Goal: Complete application form: Complete application form

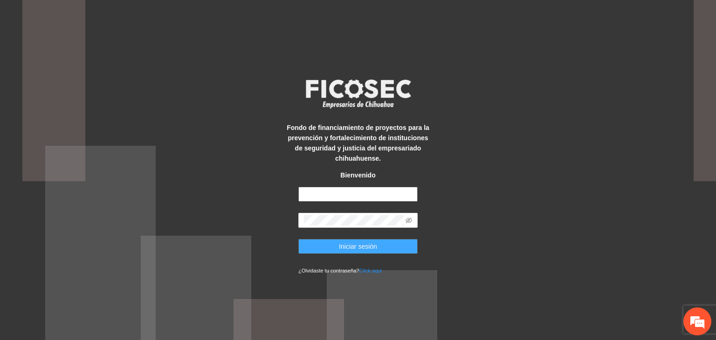
type input "**********"
click at [364, 245] on span "Iniciar sesión" at bounding box center [358, 246] width 38 height 10
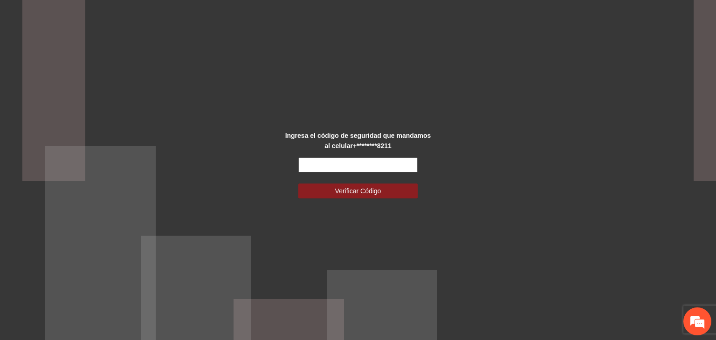
click at [317, 163] on input "text" at bounding box center [357, 165] width 119 height 15
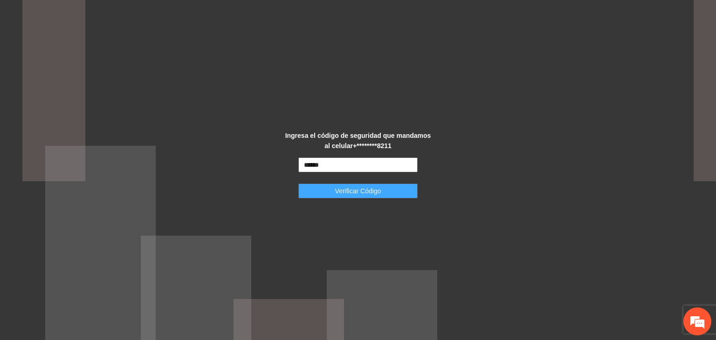
type input "******"
click at [343, 186] on span "Verificar Código" at bounding box center [358, 191] width 46 height 10
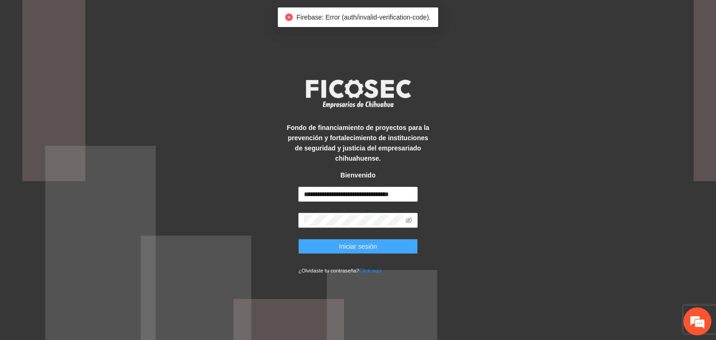
click at [345, 243] on span "Iniciar sesión" at bounding box center [358, 246] width 38 height 10
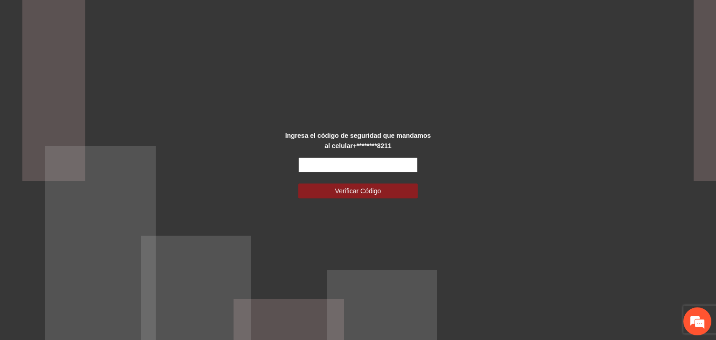
click at [338, 163] on input "text" at bounding box center [357, 165] width 119 height 15
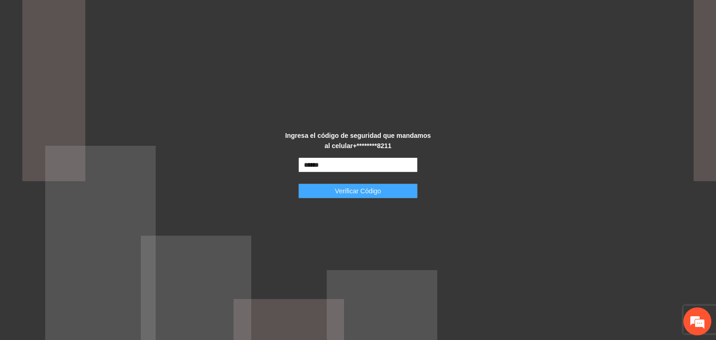
type input "******"
click at [343, 191] on span "Verificar Código" at bounding box center [358, 191] width 46 height 10
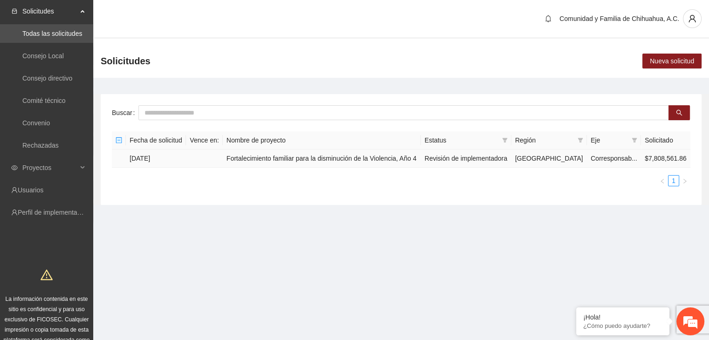
click at [138, 158] on td "[DATE]" at bounding box center [156, 159] width 60 height 18
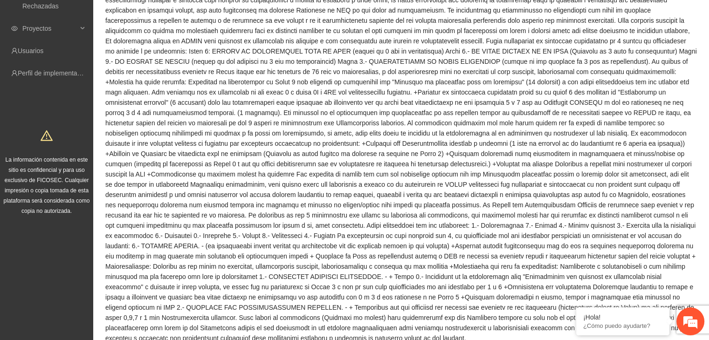
scroll to position [233, 0]
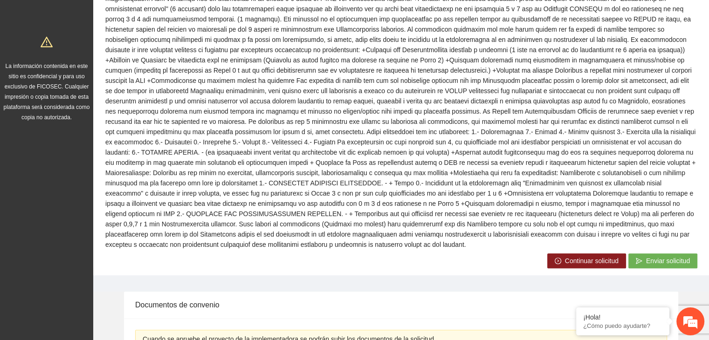
click at [568, 256] on span "Continuar solicitud" at bounding box center [592, 261] width 54 height 10
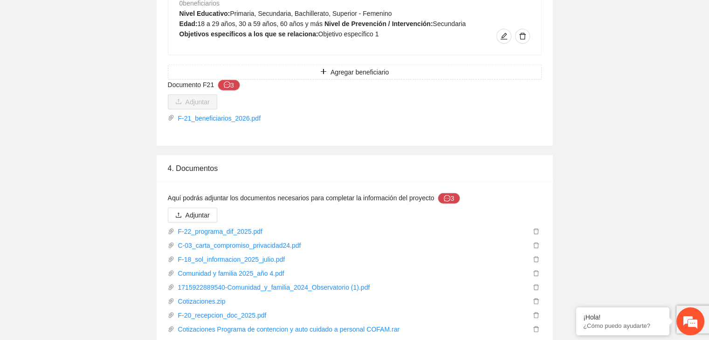
scroll to position [5920, 0]
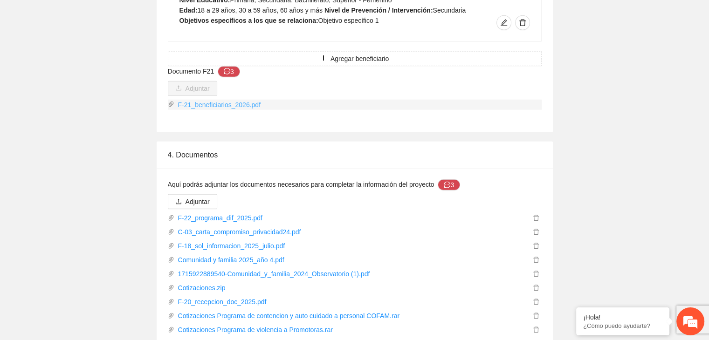
click at [203, 100] on link "F-21_beneficiarios_2026.pdf" at bounding box center [357, 105] width 367 height 10
click at [537, 100] on link "F-21_beneficiarios_2026.pdf" at bounding box center [357, 105] width 367 height 10
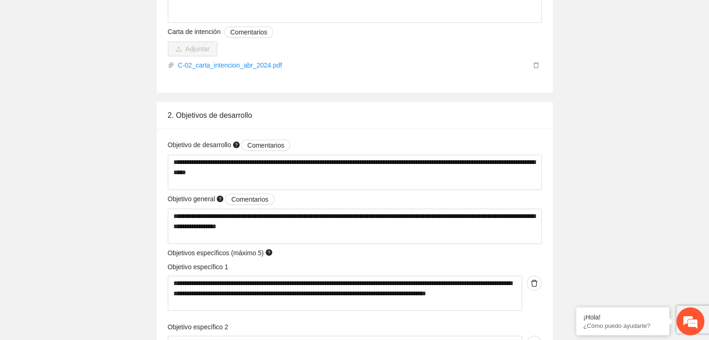
scroll to position [3310, 0]
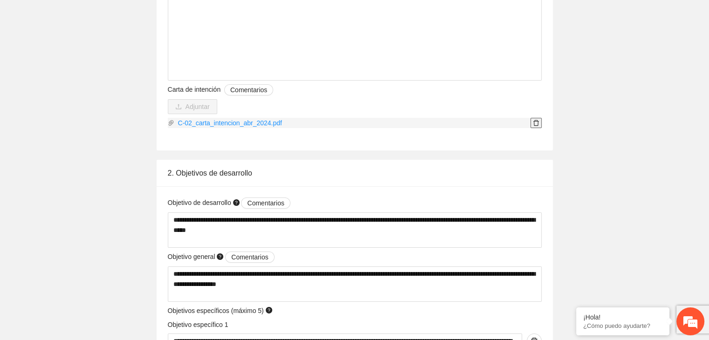
click at [539, 124] on span "delete" at bounding box center [536, 123] width 10 height 7
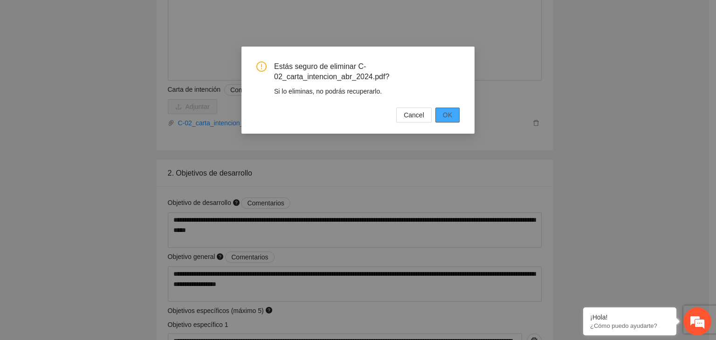
click at [454, 114] on button "OK" at bounding box center [447, 115] width 24 height 15
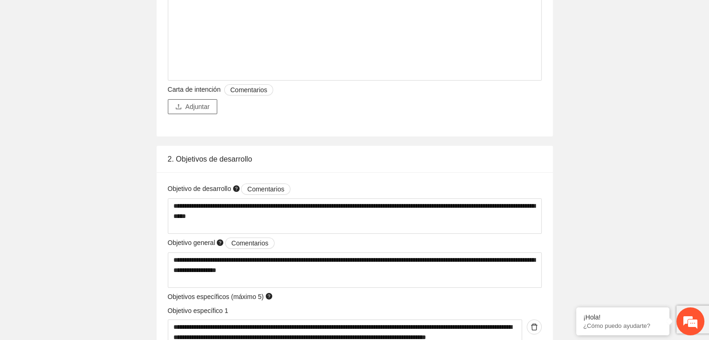
click at [194, 109] on span "Adjuntar" at bounding box center [198, 107] width 24 height 10
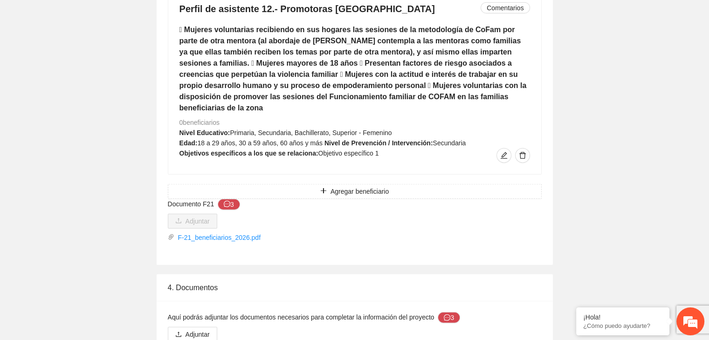
scroll to position [5827, 0]
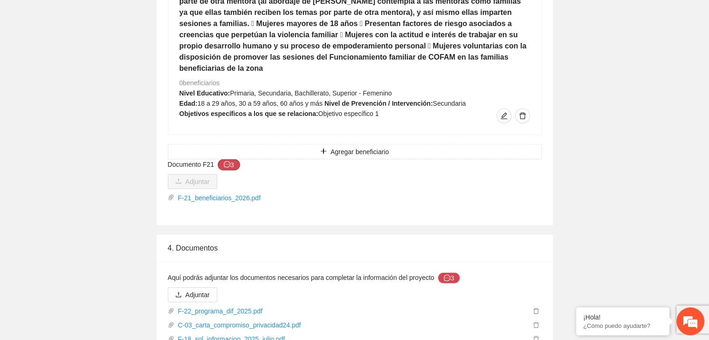
click at [229, 159] on button "3" at bounding box center [229, 164] width 22 height 11
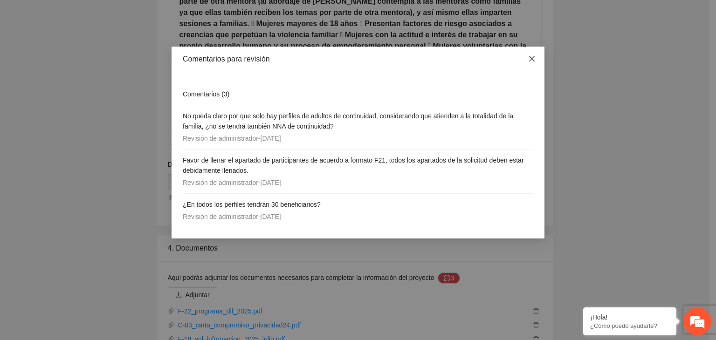
click at [535, 57] on icon "close" at bounding box center [531, 58] width 7 height 7
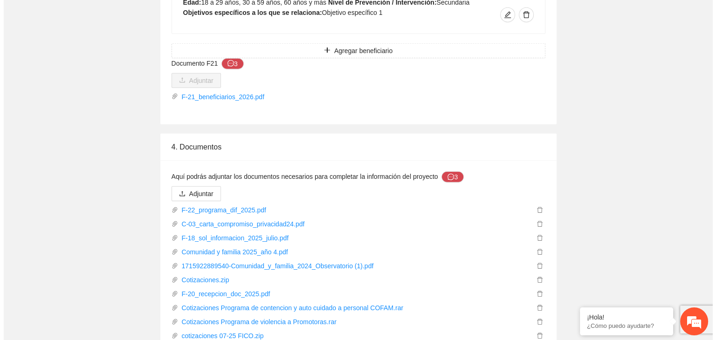
scroll to position [5928, 0]
click at [537, 277] on icon "delete" at bounding box center [536, 280] width 6 height 6
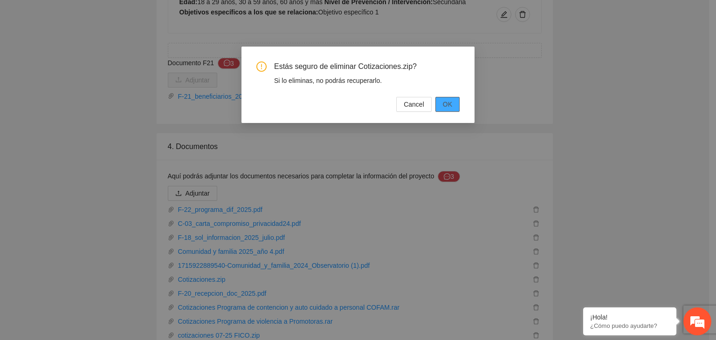
click at [451, 105] on span "OK" at bounding box center [447, 104] width 9 height 10
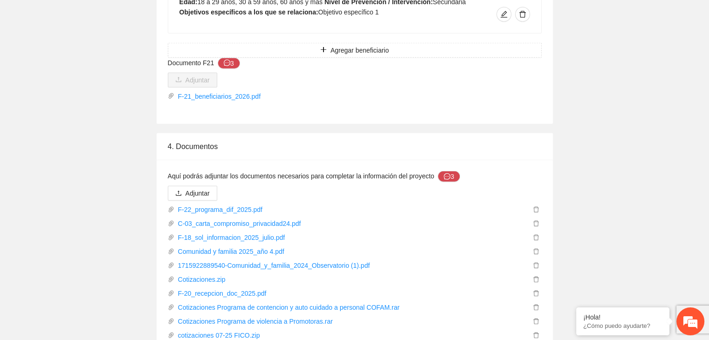
drag, startPoint x: 239, startPoint y: 279, endPoint x: 88, endPoint y: 288, distance: 151.3
click at [536, 276] on icon "delete" at bounding box center [536, 279] width 7 height 7
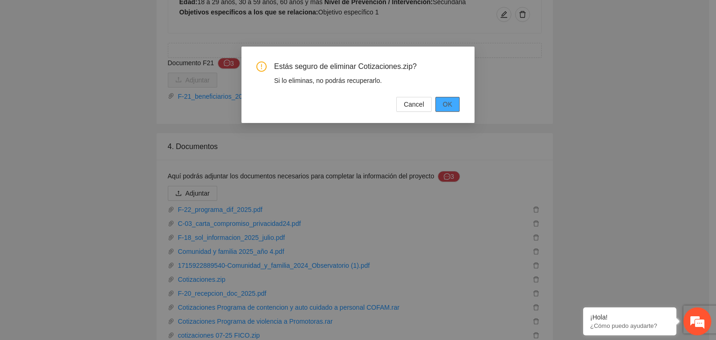
click at [455, 108] on button "OK" at bounding box center [447, 104] width 24 height 15
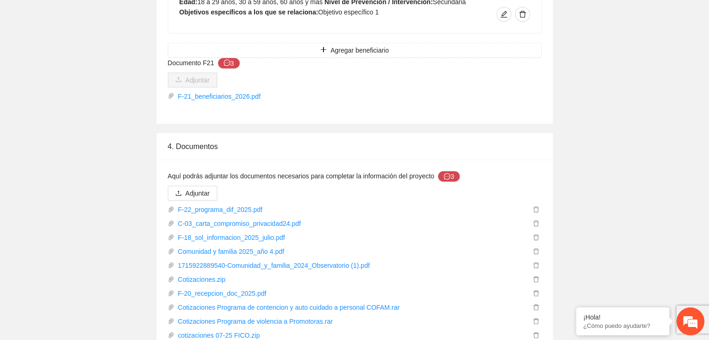
click at [536, 290] on icon "delete" at bounding box center [536, 293] width 7 height 7
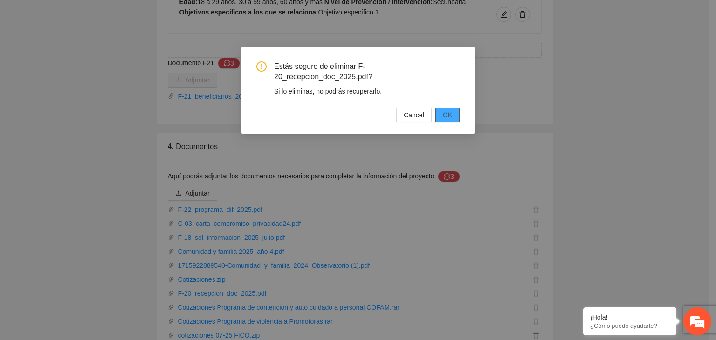
click at [452, 110] on span "OK" at bounding box center [447, 115] width 9 height 10
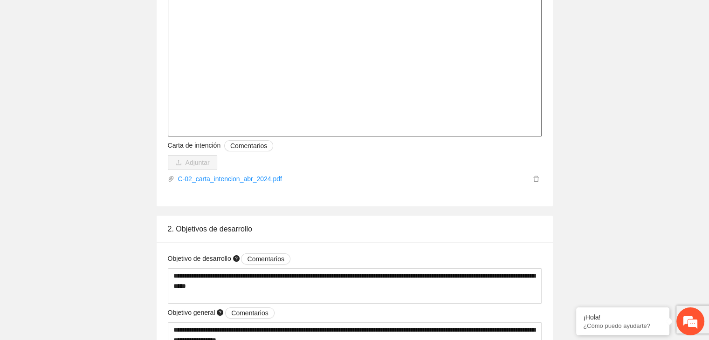
scroll to position [3263, 0]
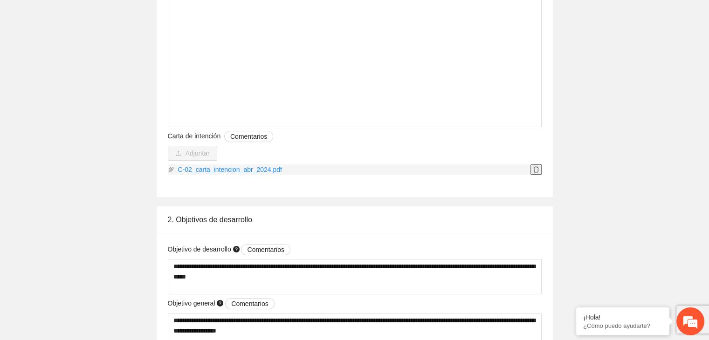
click at [539, 170] on icon "delete" at bounding box center [536, 169] width 7 height 7
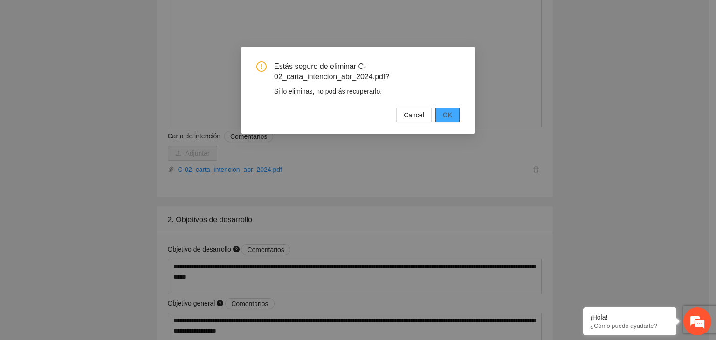
click at [449, 114] on span "OK" at bounding box center [447, 115] width 9 height 10
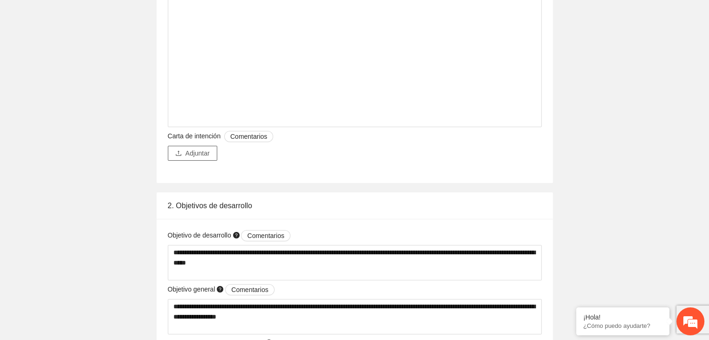
click at [194, 153] on span "Adjuntar" at bounding box center [198, 153] width 24 height 10
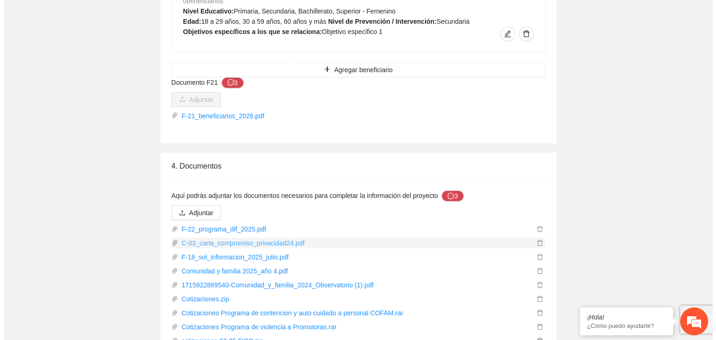
scroll to position [5914, 0]
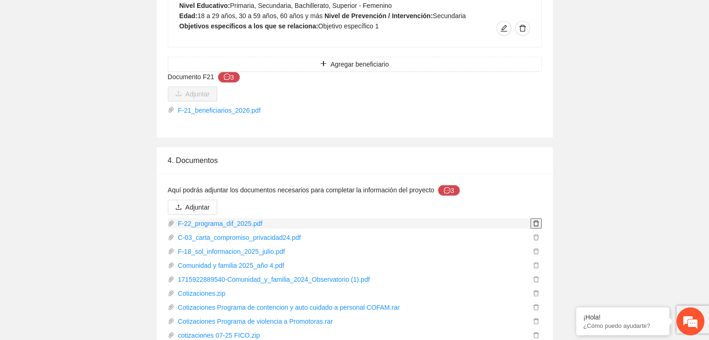
click at [537, 220] on icon "delete" at bounding box center [536, 223] width 7 height 7
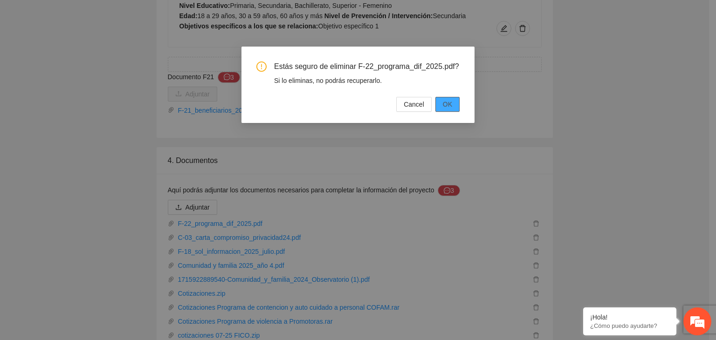
click at [457, 103] on button "OK" at bounding box center [447, 104] width 24 height 15
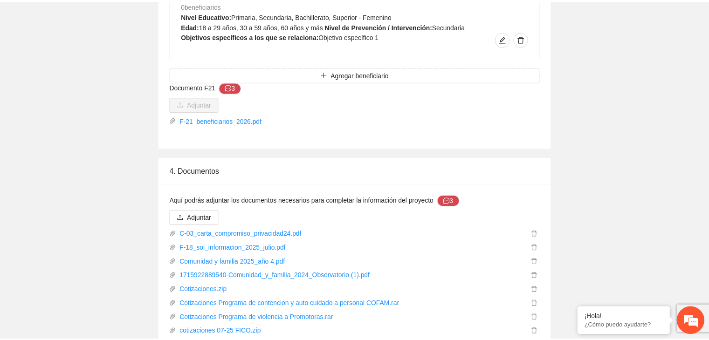
scroll to position [5900, 0]
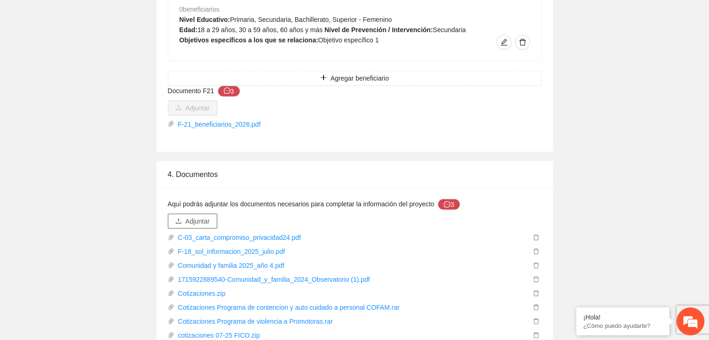
click at [196, 216] on span "Adjuntar" at bounding box center [198, 221] width 24 height 10
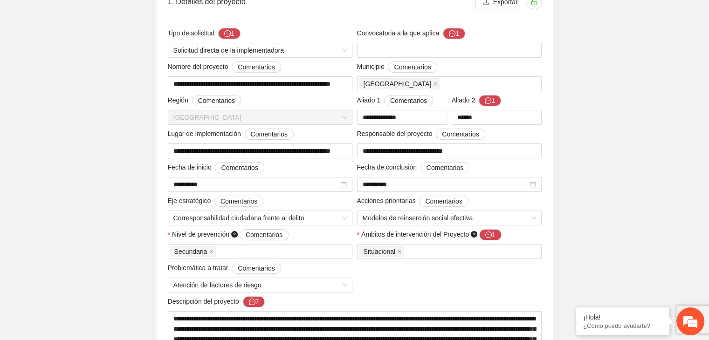
scroll to position [0, 0]
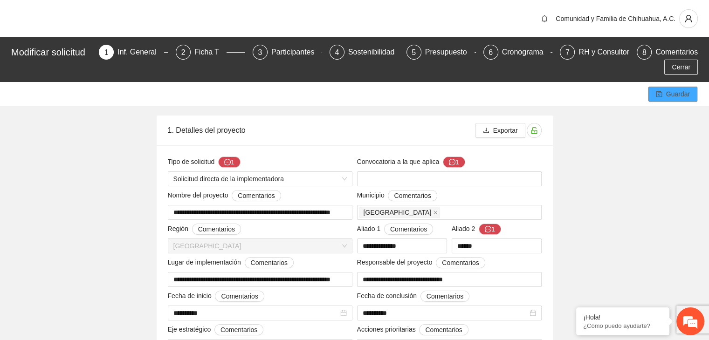
click at [672, 89] on span "Guardar" at bounding box center [678, 94] width 24 height 10
click at [674, 51] on div "Comentarios" at bounding box center [676, 52] width 42 height 15
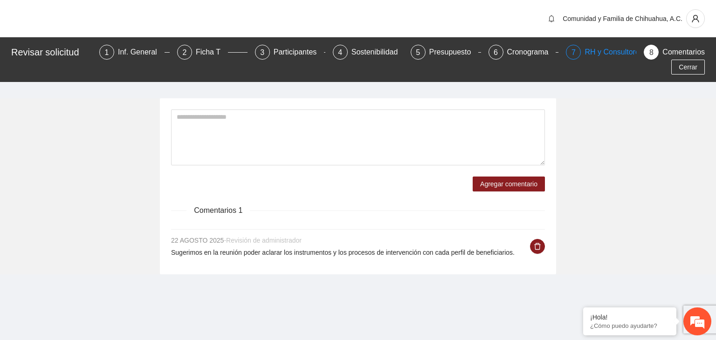
click at [585, 53] on div "RH y Consultores" at bounding box center [618, 52] width 66 height 15
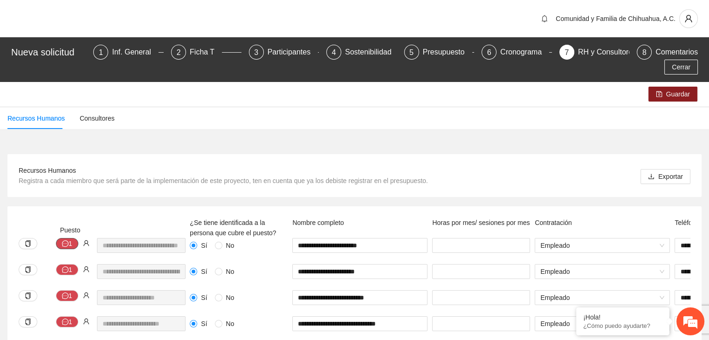
click at [71, 238] on button "1" at bounding box center [67, 243] width 22 height 11
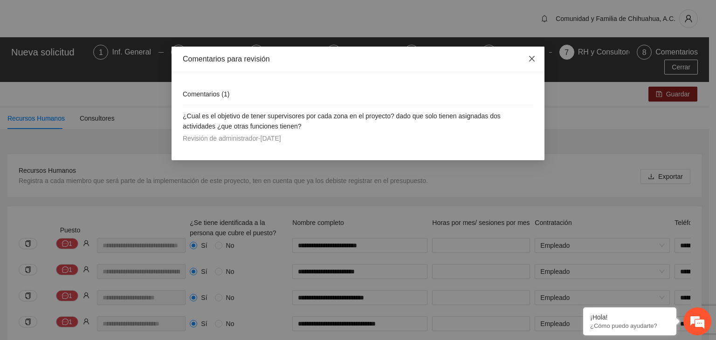
click at [530, 59] on icon "close" at bounding box center [531, 58] width 7 height 7
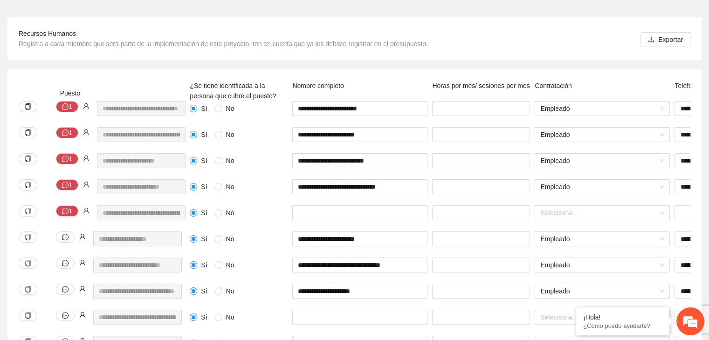
scroll to position [140, 0]
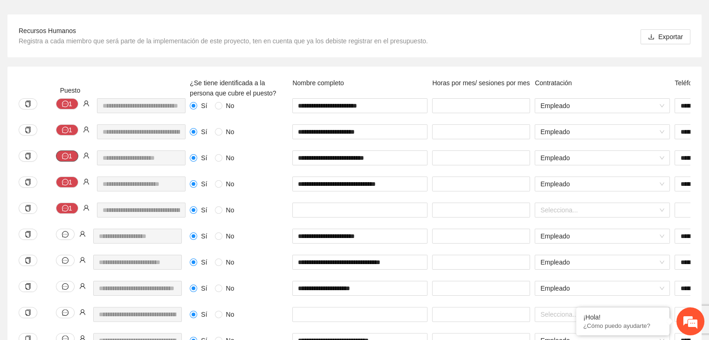
click at [72, 151] on button "1" at bounding box center [67, 156] width 22 height 11
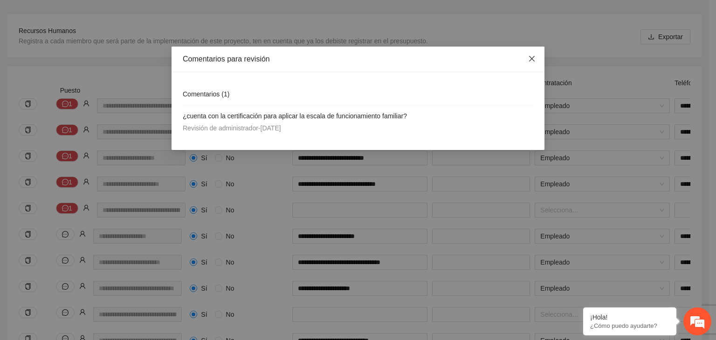
click at [535, 56] on icon "close" at bounding box center [531, 58] width 7 height 7
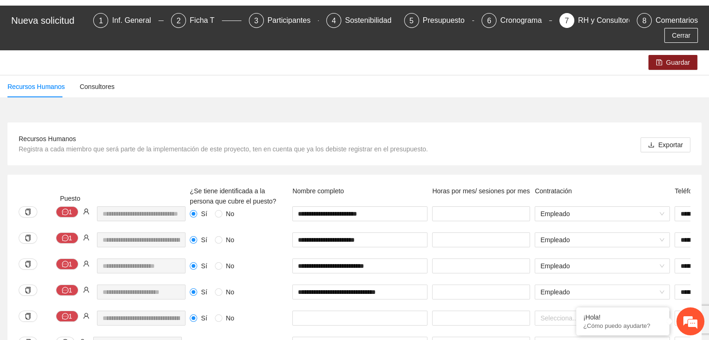
scroll to position [0, 0]
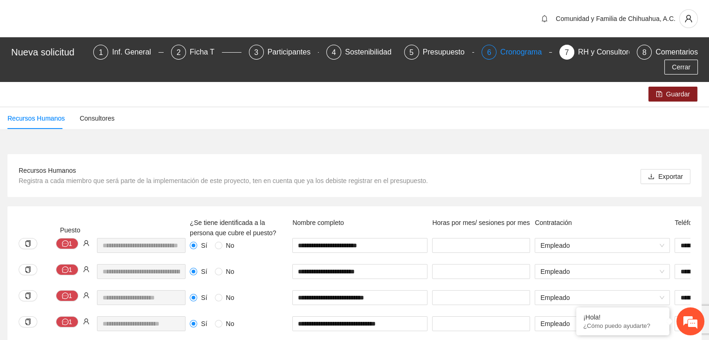
click at [500, 53] on div "Cronograma" at bounding box center [524, 52] width 49 height 15
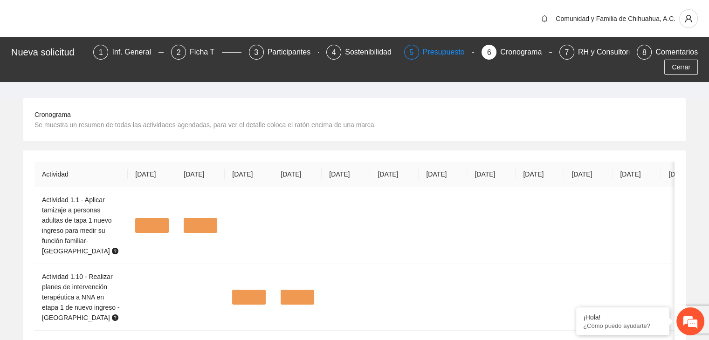
click at [423, 51] on div "Presupuesto" at bounding box center [447, 52] width 49 height 15
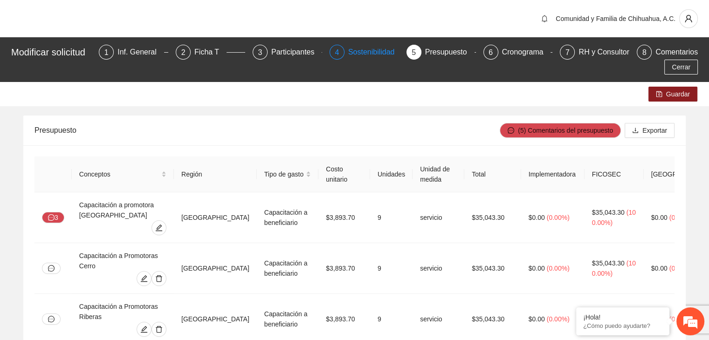
click at [371, 47] on div "Sostenibilidad" at bounding box center [375, 52] width 54 height 15
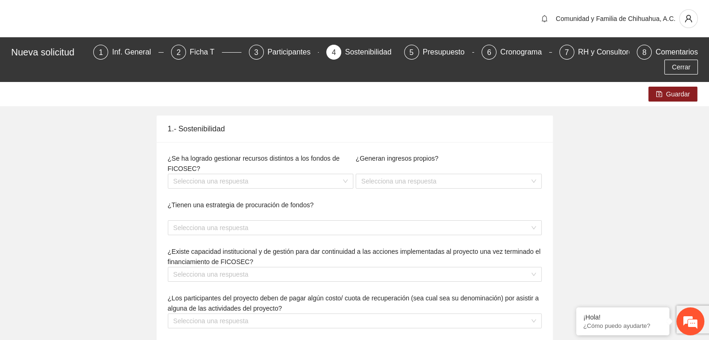
type textarea "**********"
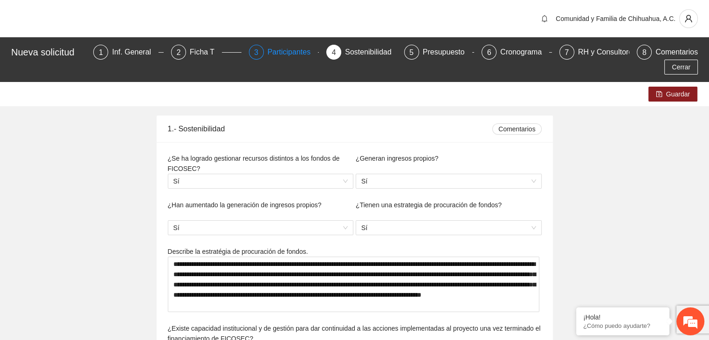
click at [270, 51] on div "Participantes" at bounding box center [293, 52] width 51 height 15
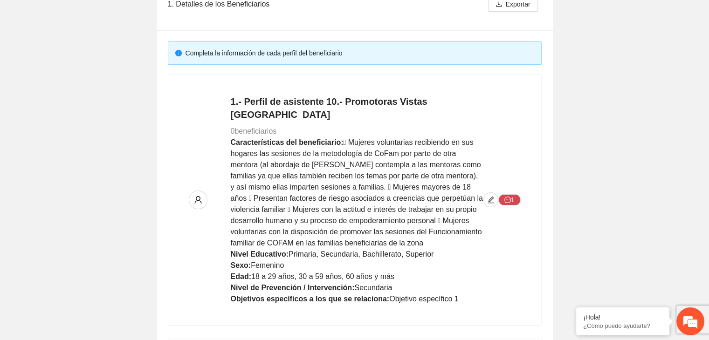
scroll to position [186, 0]
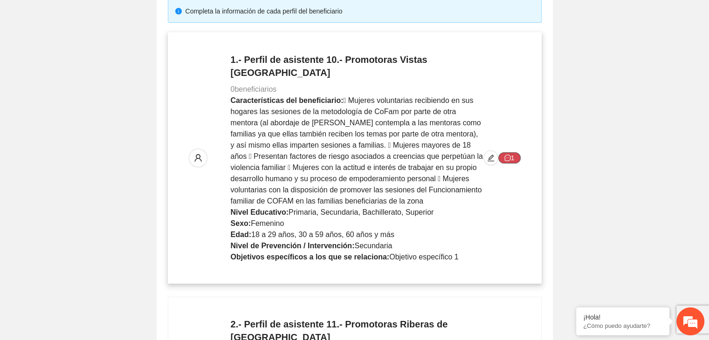
click at [507, 155] on icon "message" at bounding box center [507, 158] width 7 height 7
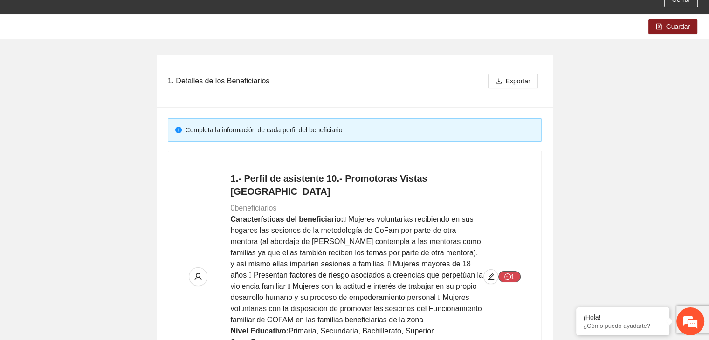
scroll to position [0, 0]
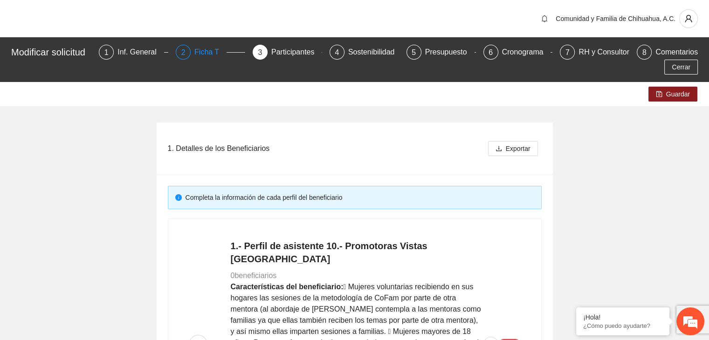
click at [211, 52] on div "Ficha T" at bounding box center [210, 52] width 32 height 15
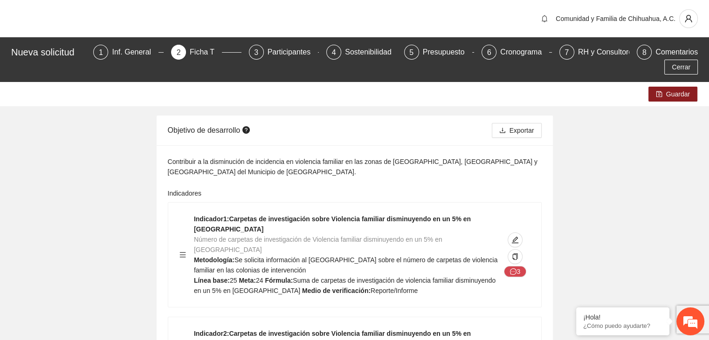
click at [190, 51] on div "Ficha T" at bounding box center [206, 52] width 32 height 15
click at [122, 49] on div "Inf. General" at bounding box center [135, 52] width 47 height 15
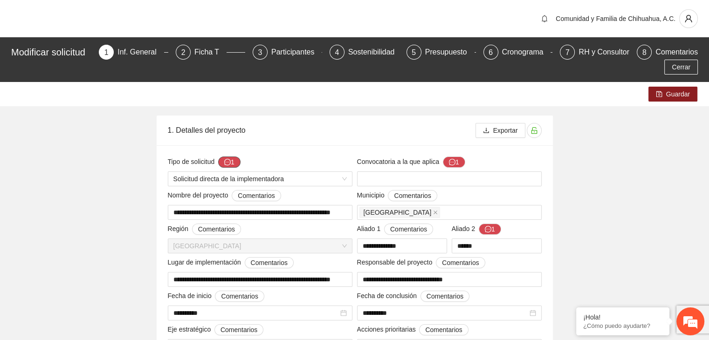
click at [236, 161] on button "1" at bounding box center [229, 162] width 22 height 11
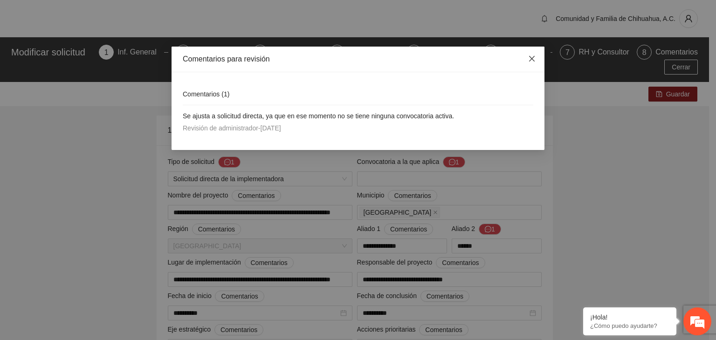
click at [534, 55] on span "Close" at bounding box center [531, 59] width 25 height 25
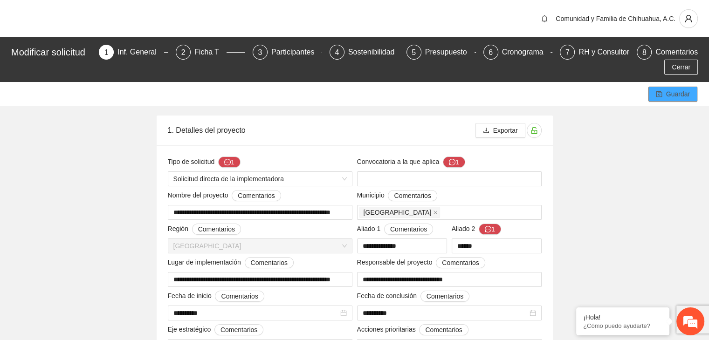
click at [677, 96] on span "Guardar" at bounding box center [678, 94] width 24 height 10
click at [682, 69] on span "Cerrar" at bounding box center [681, 67] width 19 height 10
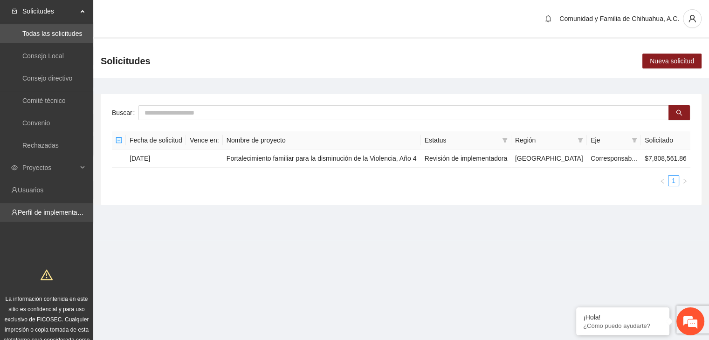
click at [47, 215] on link "Perfil de implementadora" at bounding box center [54, 212] width 73 height 7
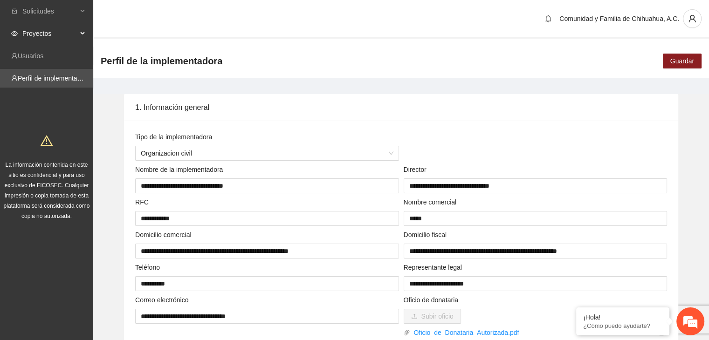
click at [52, 33] on span "Proyectos" at bounding box center [49, 33] width 55 height 19
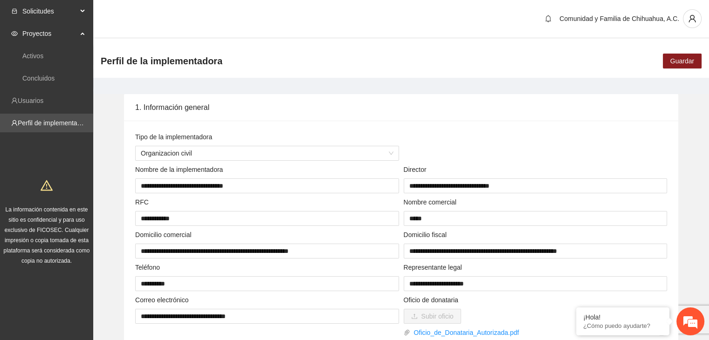
click at [38, 11] on span "Solicitudes" at bounding box center [49, 11] width 55 height 19
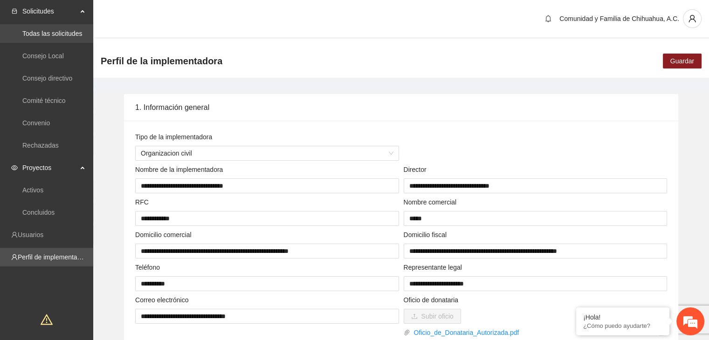
click at [45, 34] on link "Todas las solicitudes" at bounding box center [52, 33] width 60 height 7
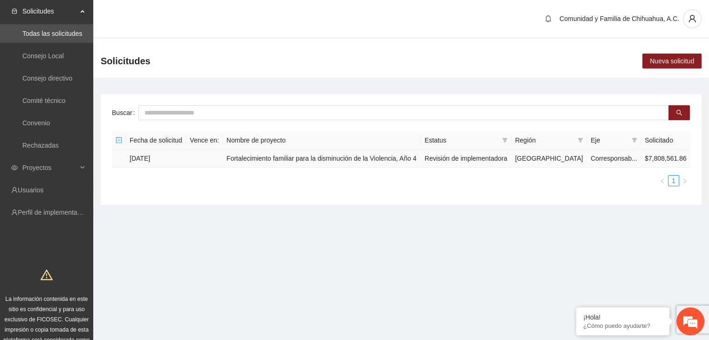
click at [153, 161] on td "[DATE]" at bounding box center [156, 159] width 60 height 18
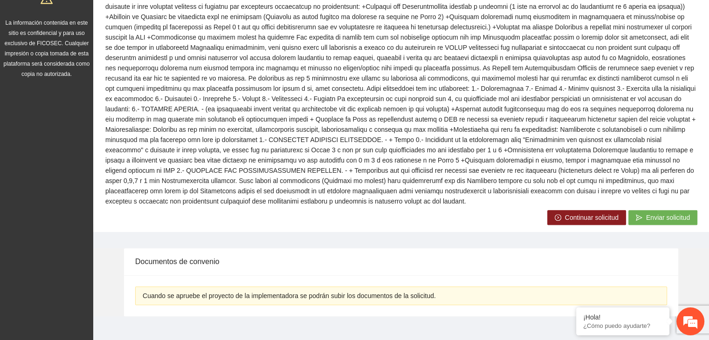
scroll to position [277, 0]
click at [570, 212] on span "Continuar solicitud" at bounding box center [592, 217] width 54 height 10
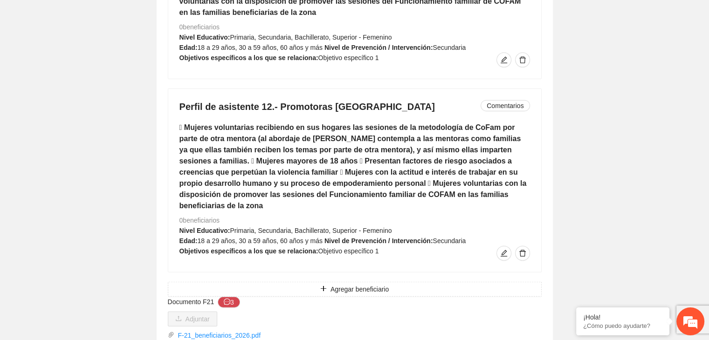
scroll to position [5687, 0]
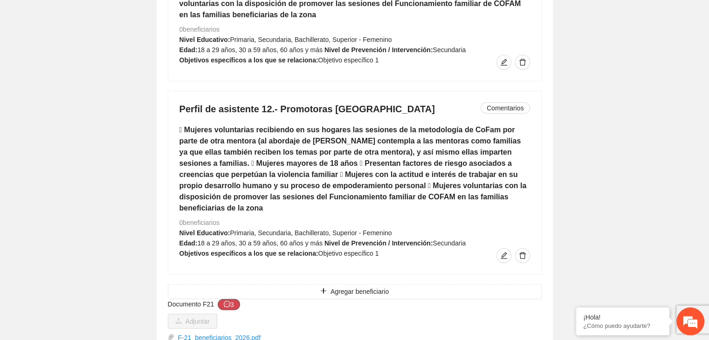
click at [227, 301] on span "message" at bounding box center [227, 304] width 7 height 7
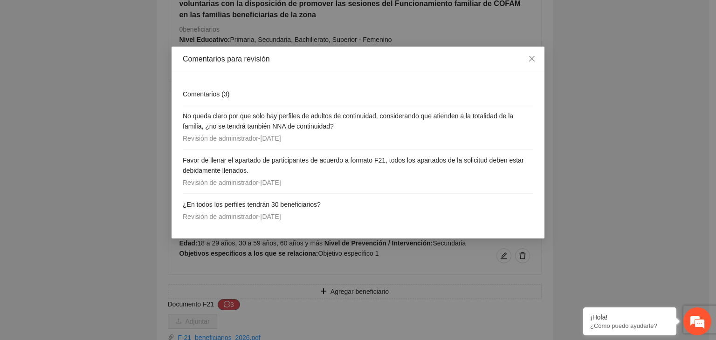
click at [227, 250] on div "Comentarios para revisión Comentarios ( 3 ) No queda claro por que solo hay per…" at bounding box center [358, 170] width 716 height 340
click at [531, 61] on icon "close" at bounding box center [531, 58] width 7 height 7
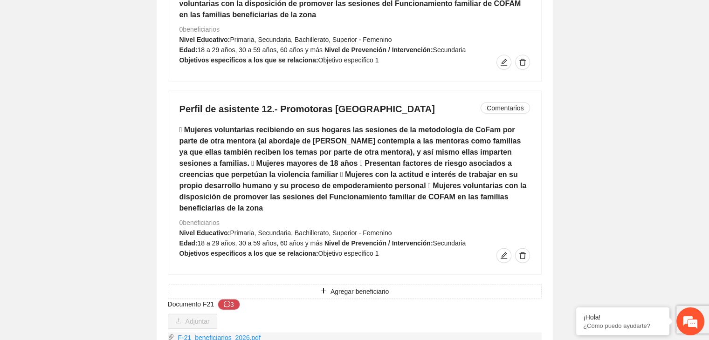
click at [169, 334] on icon "paper-clip" at bounding box center [171, 337] width 7 height 7
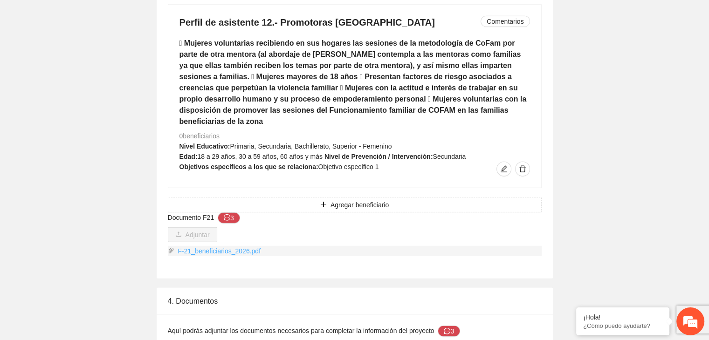
scroll to position [5873, 0]
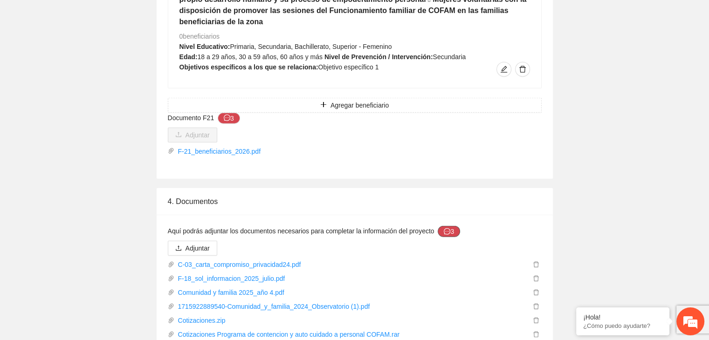
click at [447, 228] on icon "message" at bounding box center [447, 231] width 7 height 7
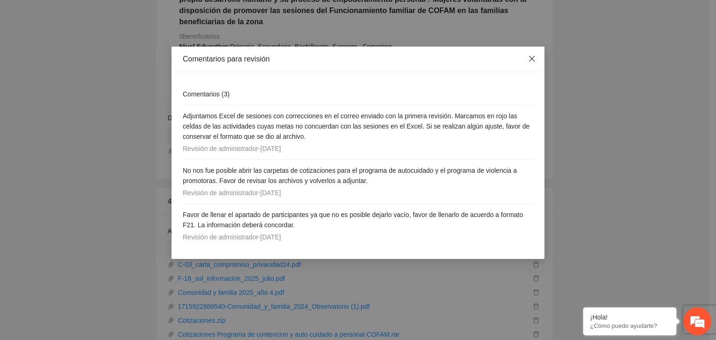
click at [530, 55] on icon "close" at bounding box center [531, 58] width 7 height 7
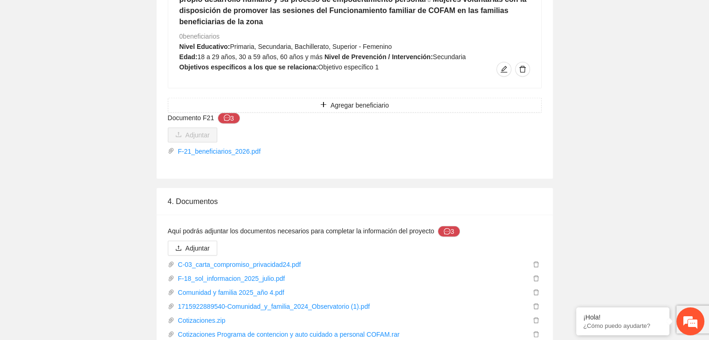
drag, startPoint x: 257, startPoint y: 266, endPoint x: 253, endPoint y: 269, distance: 5.0
drag, startPoint x: 253, startPoint y: 269, endPoint x: 634, endPoint y: 139, distance: 402.3
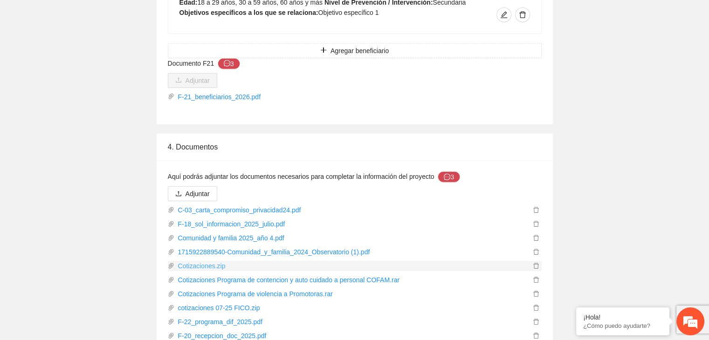
scroll to position [5928, 0]
click at [536, 263] on icon "delete" at bounding box center [536, 266] width 6 height 6
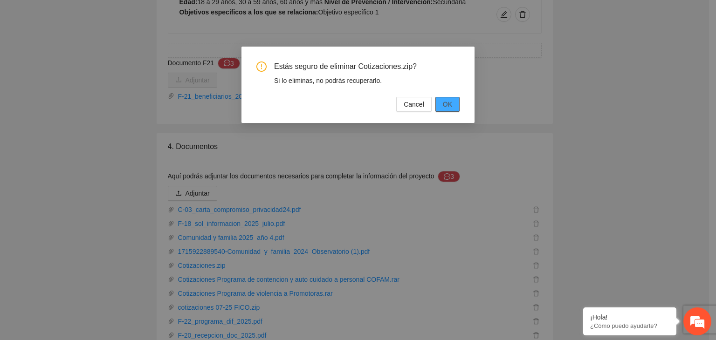
click at [450, 107] on span "OK" at bounding box center [447, 104] width 9 height 10
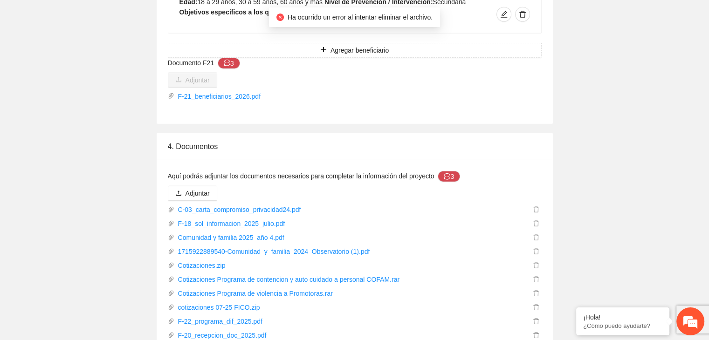
drag, startPoint x: 648, startPoint y: 276, endPoint x: 650, endPoint y: 284, distance: 7.7
drag, startPoint x: 650, startPoint y: 284, endPoint x: 669, endPoint y: 228, distance: 59.1
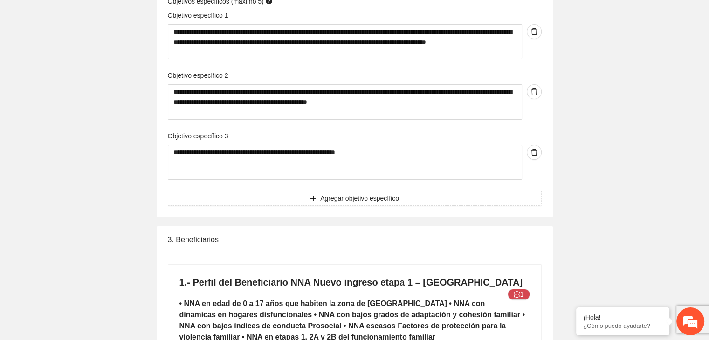
scroll to position [0, 0]
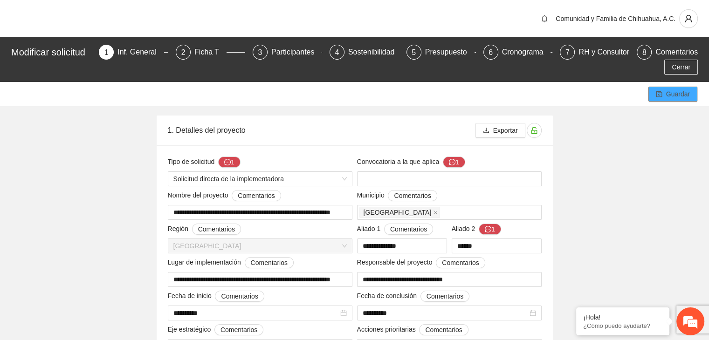
click at [662, 99] on button "Guardar" at bounding box center [672, 94] width 49 height 15
click at [673, 68] on span "Cerrar" at bounding box center [681, 67] width 19 height 10
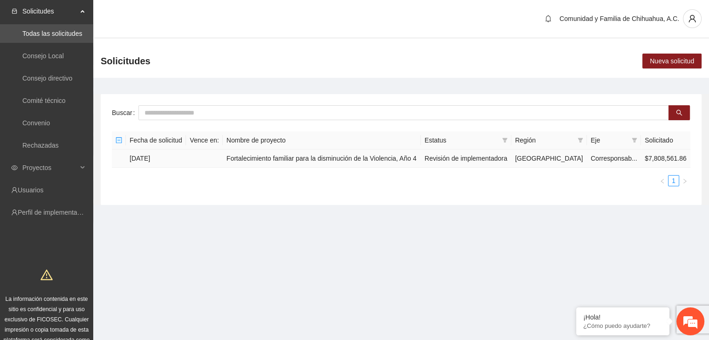
click at [144, 162] on td "[DATE]" at bounding box center [156, 159] width 60 height 18
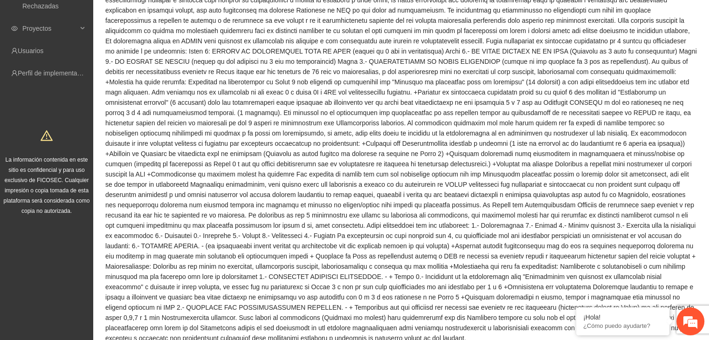
scroll to position [277, 0]
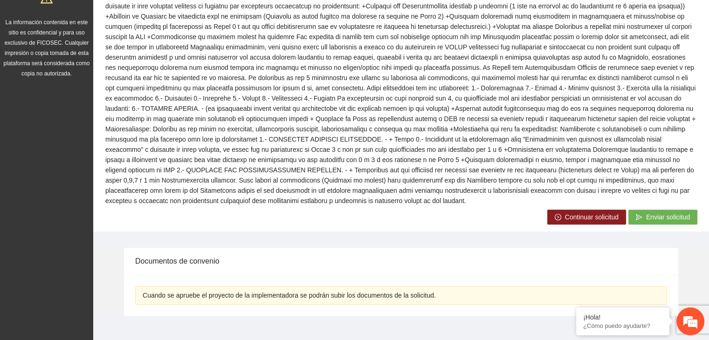
click at [653, 212] on span "Enviar solicitud" at bounding box center [668, 217] width 44 height 10
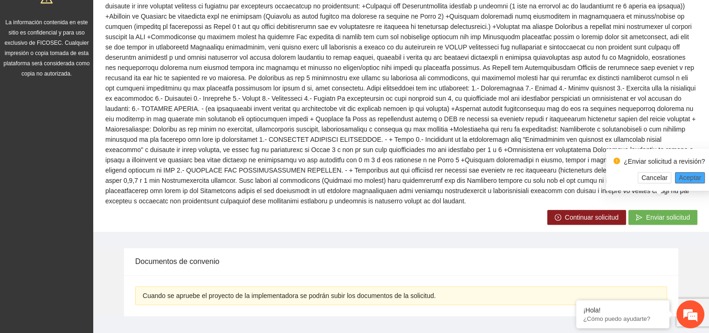
click at [679, 179] on span "Aceptar" at bounding box center [690, 177] width 22 height 10
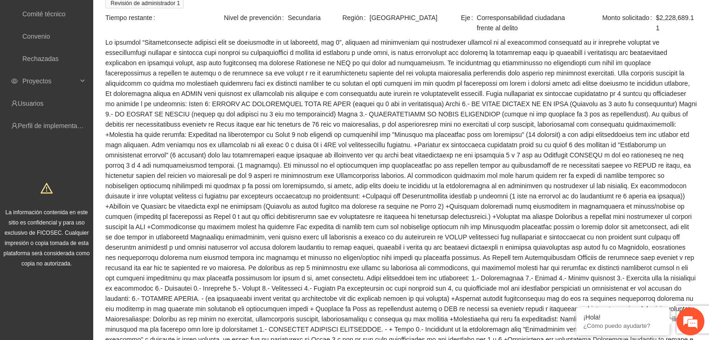
scroll to position [0, 0]
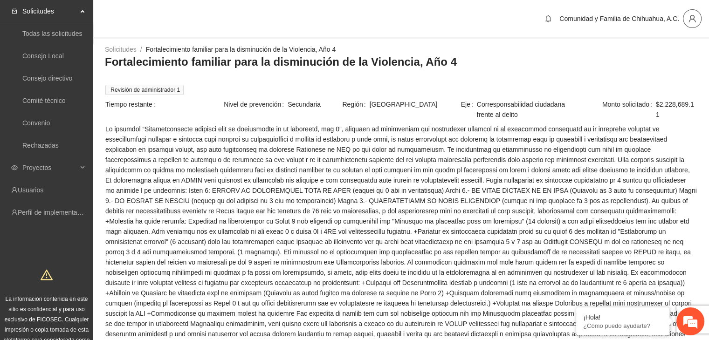
click at [694, 16] on icon "user" at bounding box center [691, 18] width 7 height 7
click at [646, 53] on span "Cerrar sesión" at bounding box center [667, 54] width 59 height 10
